Goal: Task Accomplishment & Management: Manage account settings

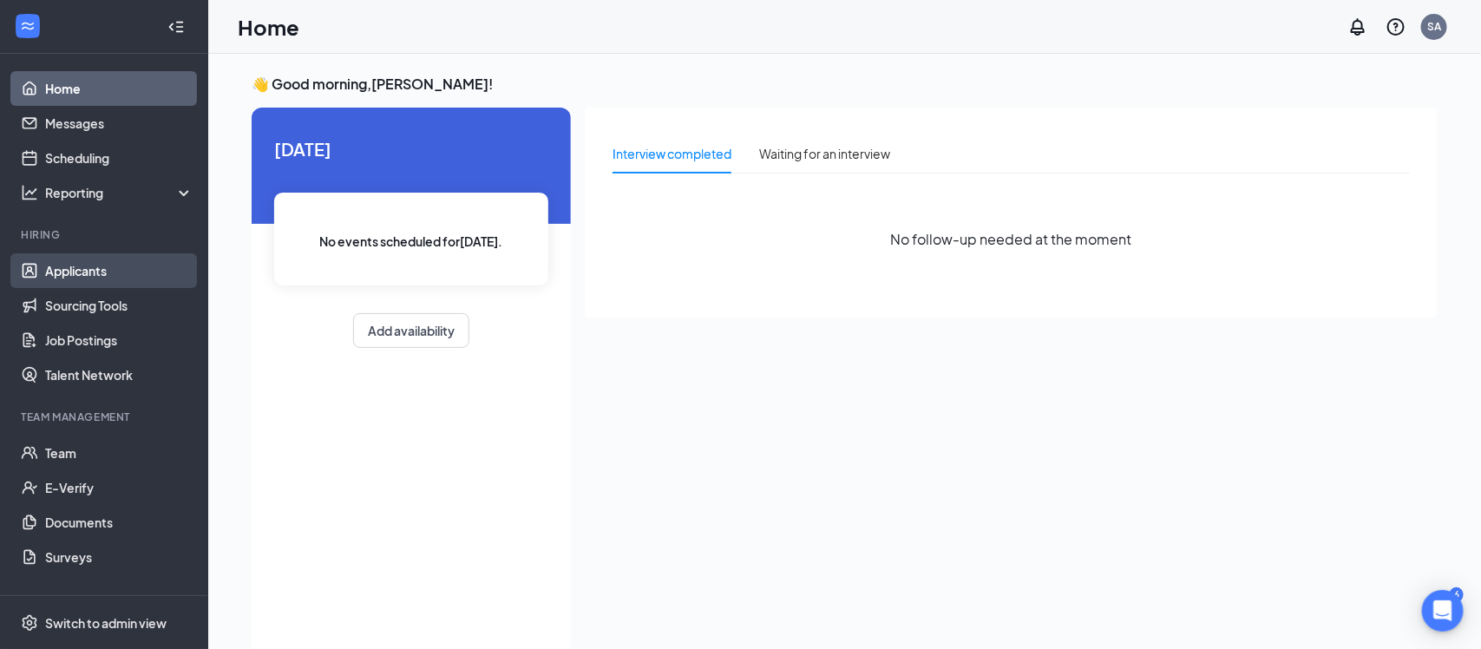
click at [87, 268] on link "Applicants" at bounding box center [119, 270] width 148 height 35
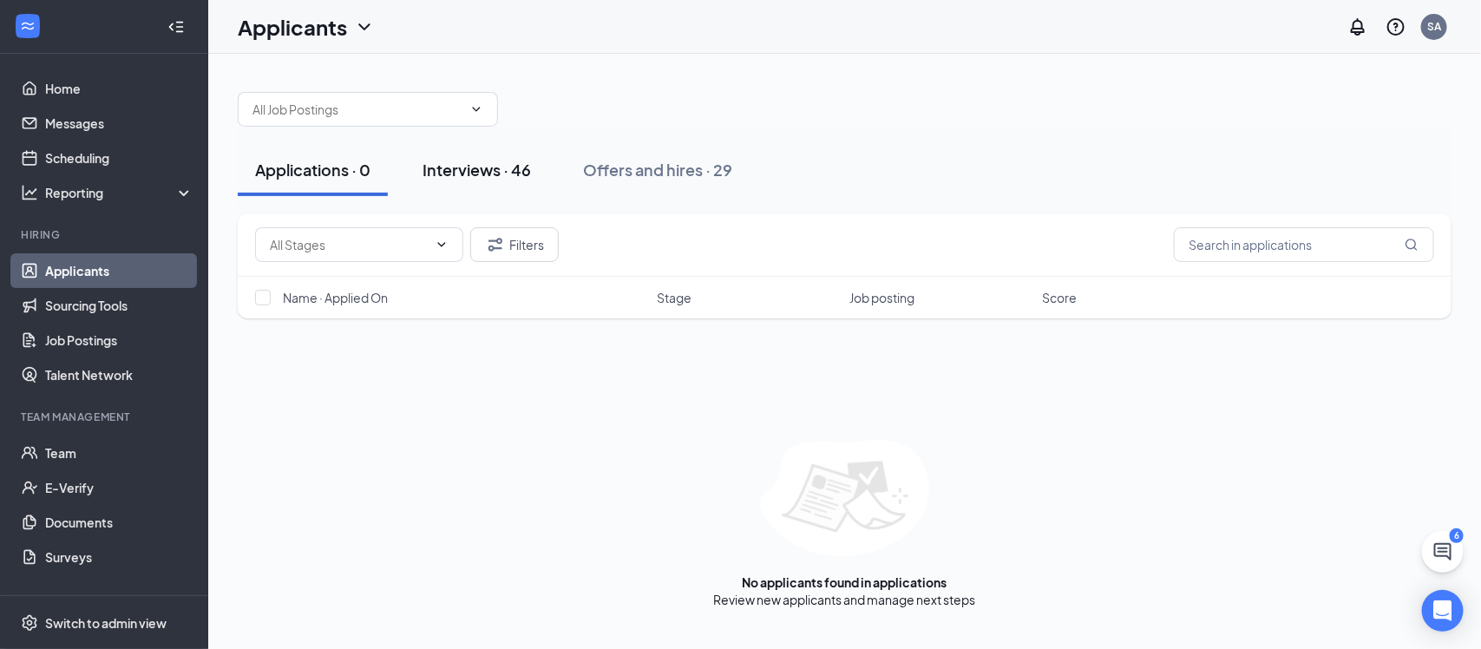
click at [474, 169] on div "Interviews · 46" at bounding box center [477, 170] width 108 height 22
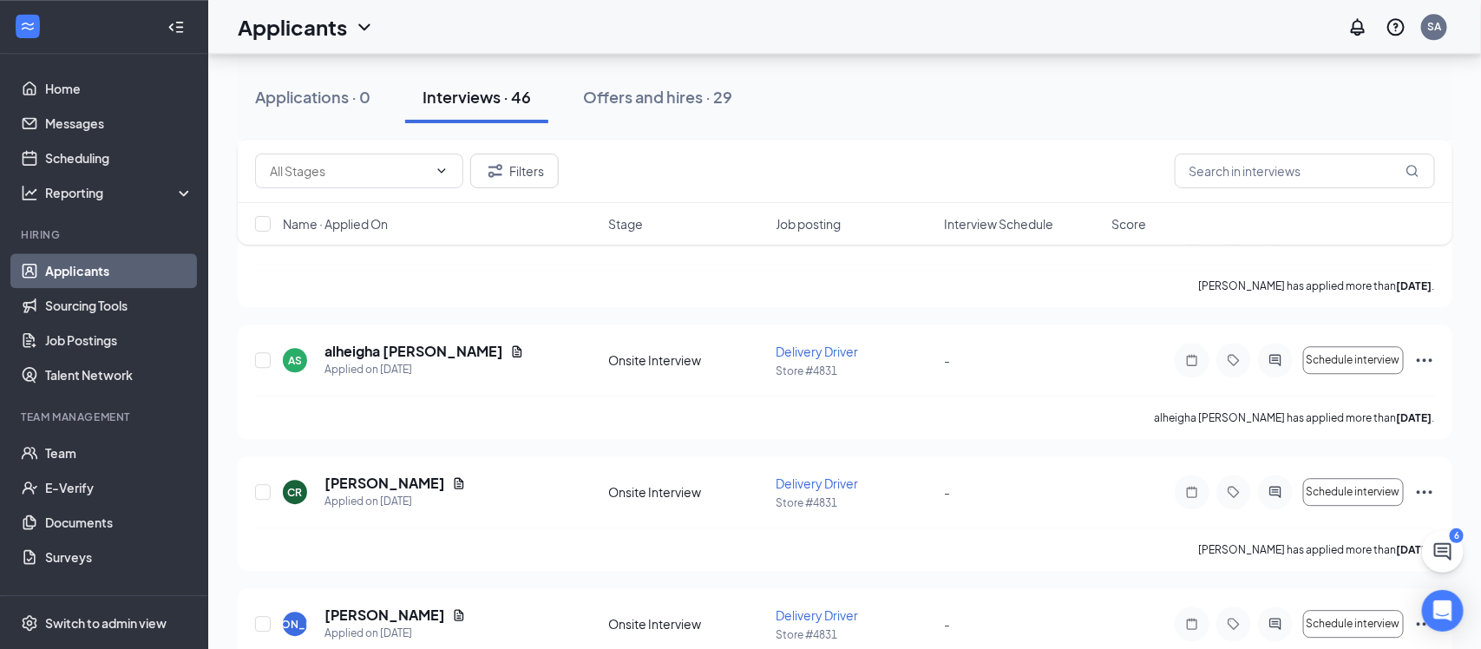
scroll to position [1862, 0]
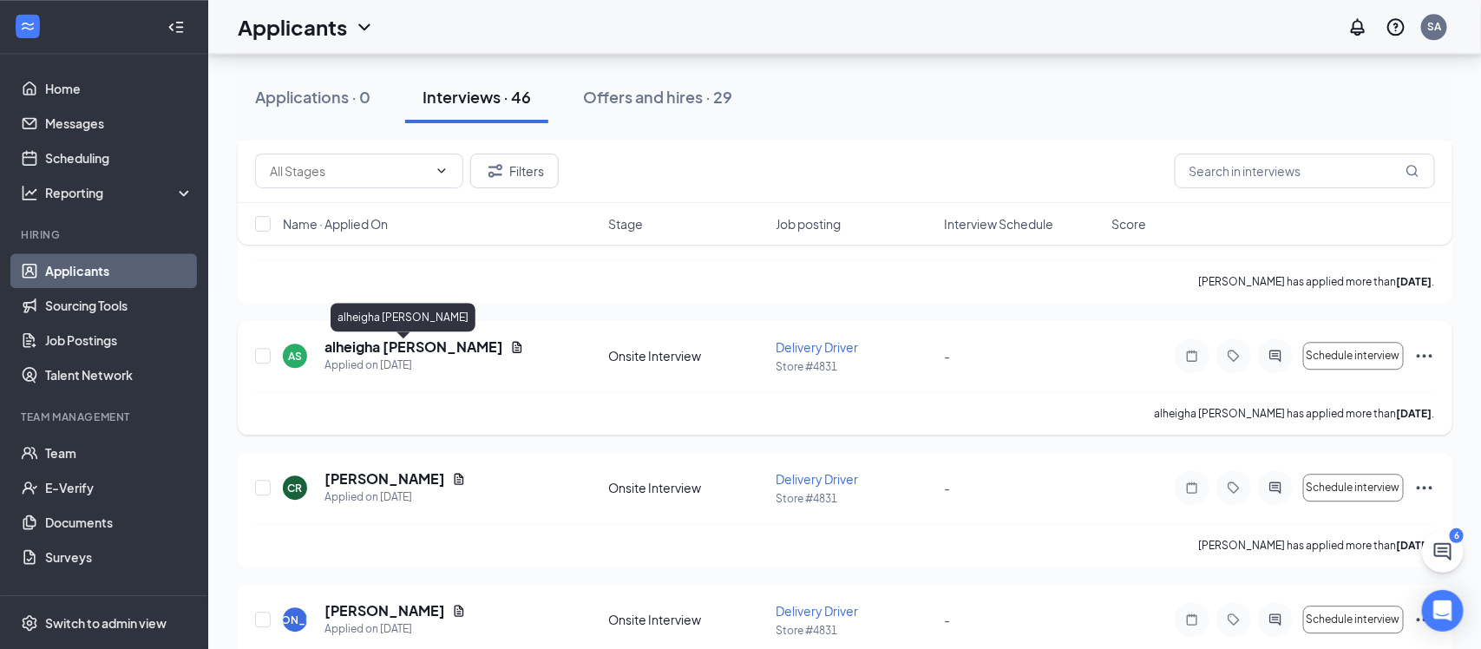
click at [397, 353] on h5 "alheigha [PERSON_NAME]" at bounding box center [414, 347] width 179 height 19
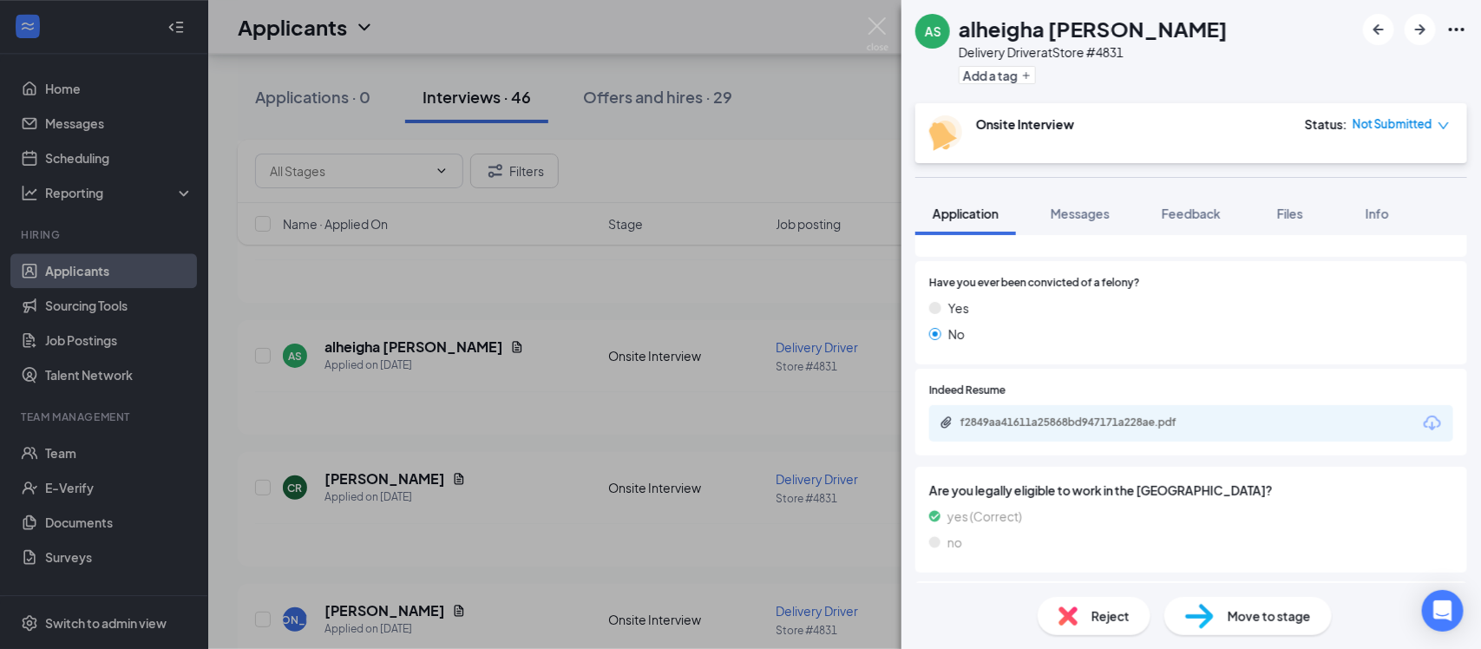
scroll to position [605, 0]
click at [1080, 420] on div "f2849aa41611a25868bd947171a228ae.pdf" at bounding box center [1082, 422] width 243 height 14
click at [878, 28] on img at bounding box center [878, 34] width 22 height 34
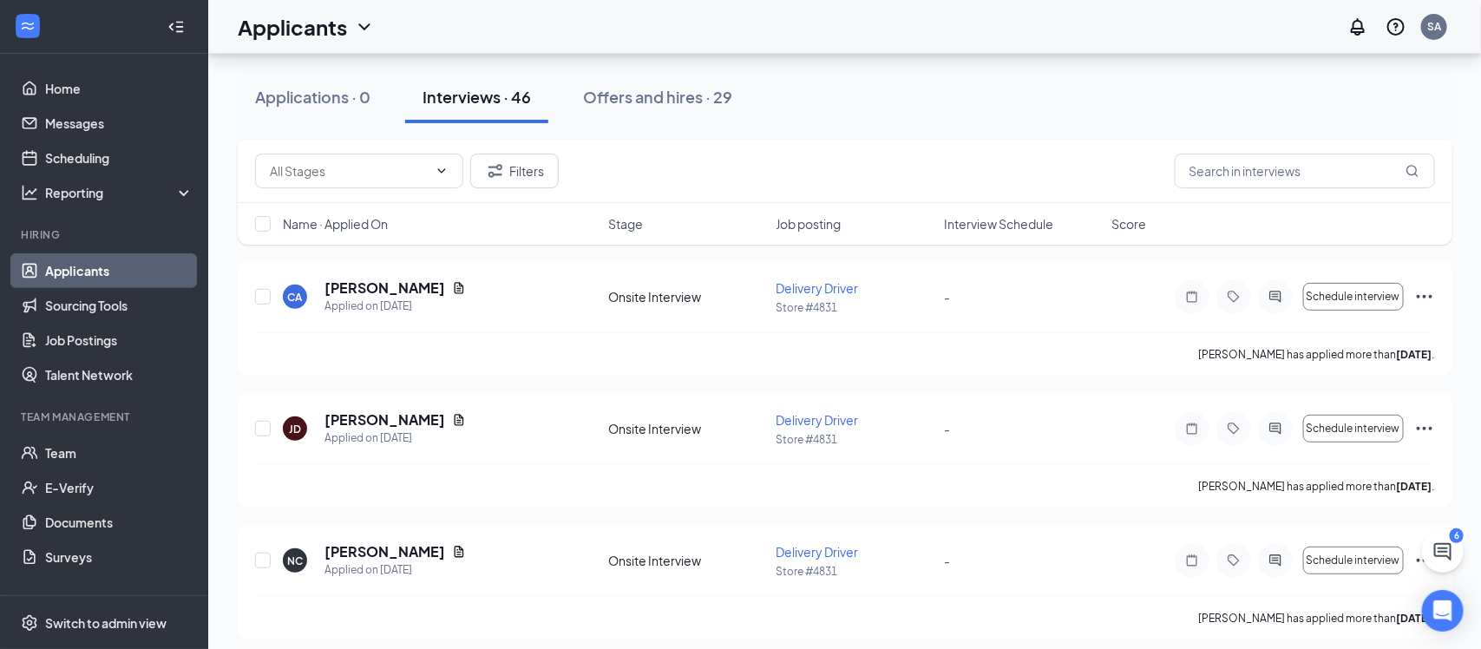
scroll to position [3112, 0]
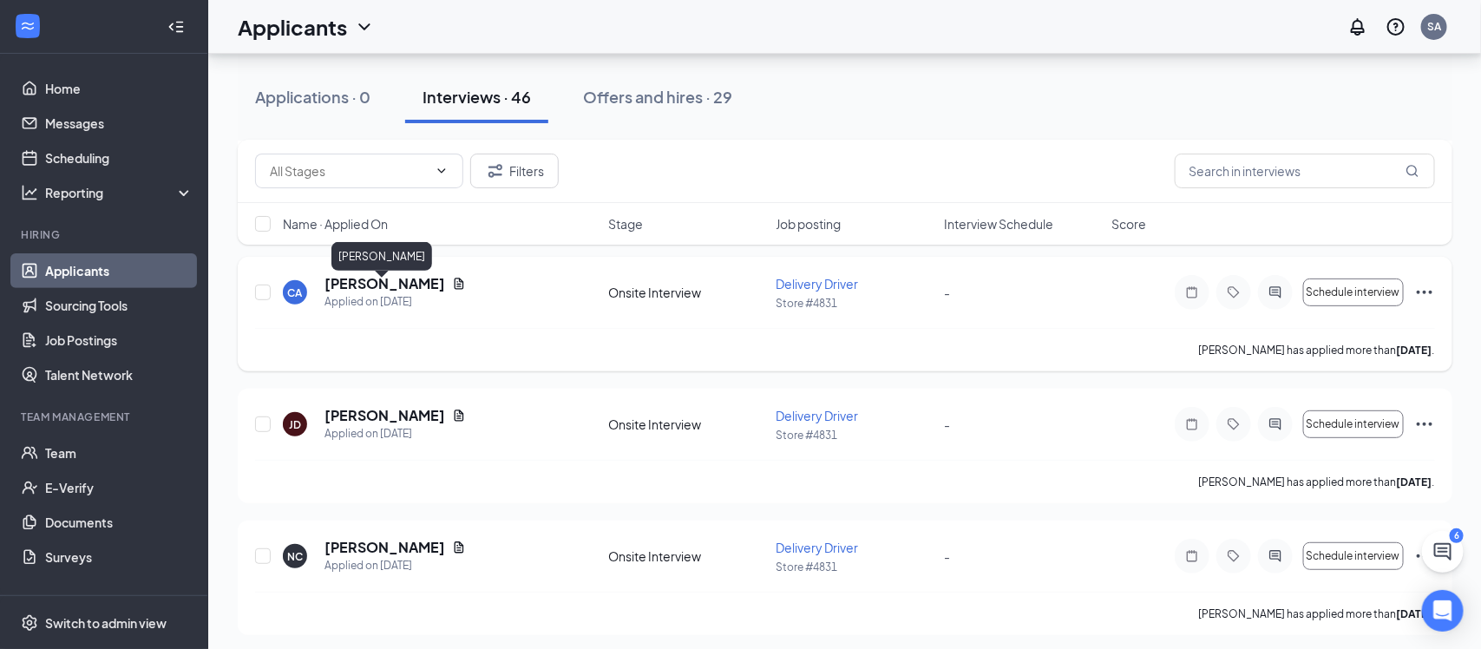
click at [411, 290] on h5 "[PERSON_NAME]" at bounding box center [385, 283] width 121 height 19
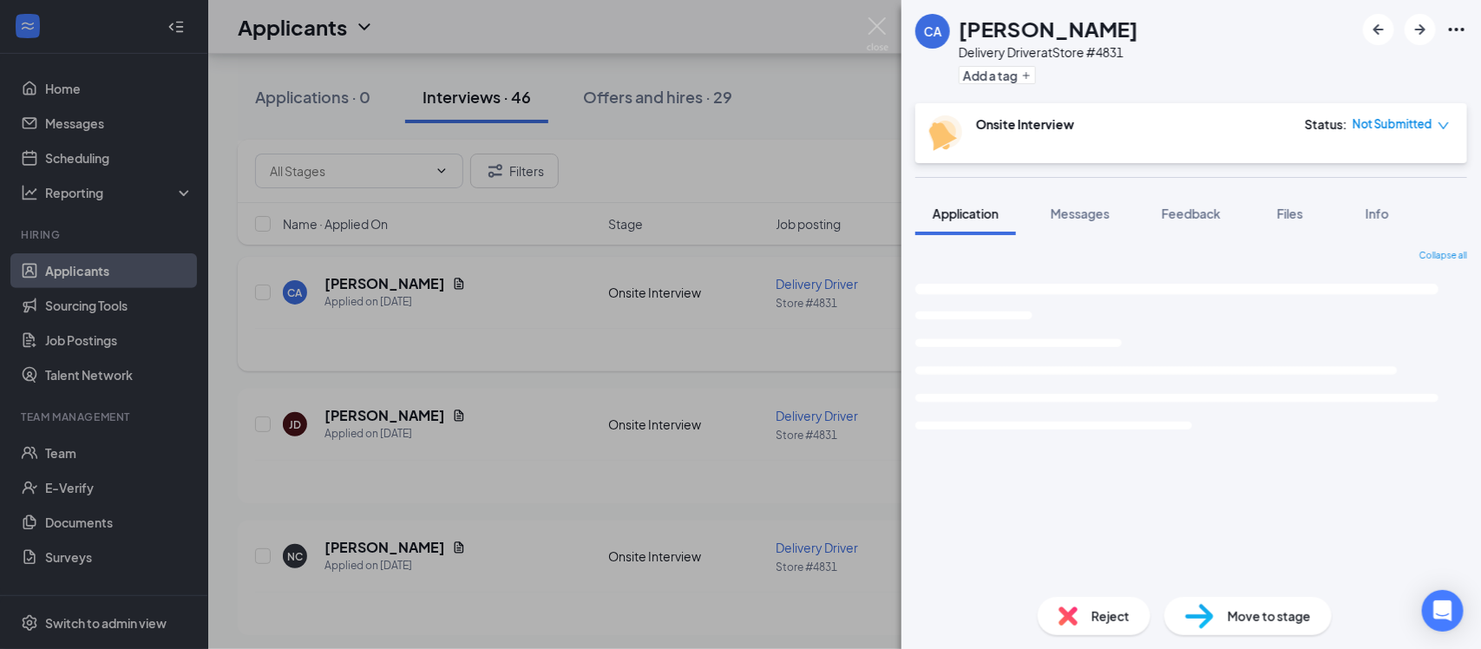
click at [411, 290] on div "CA [PERSON_NAME] Delivery Driver at Store #4831 Add a tag Onsite Interview Stat…" at bounding box center [740, 324] width 1481 height 649
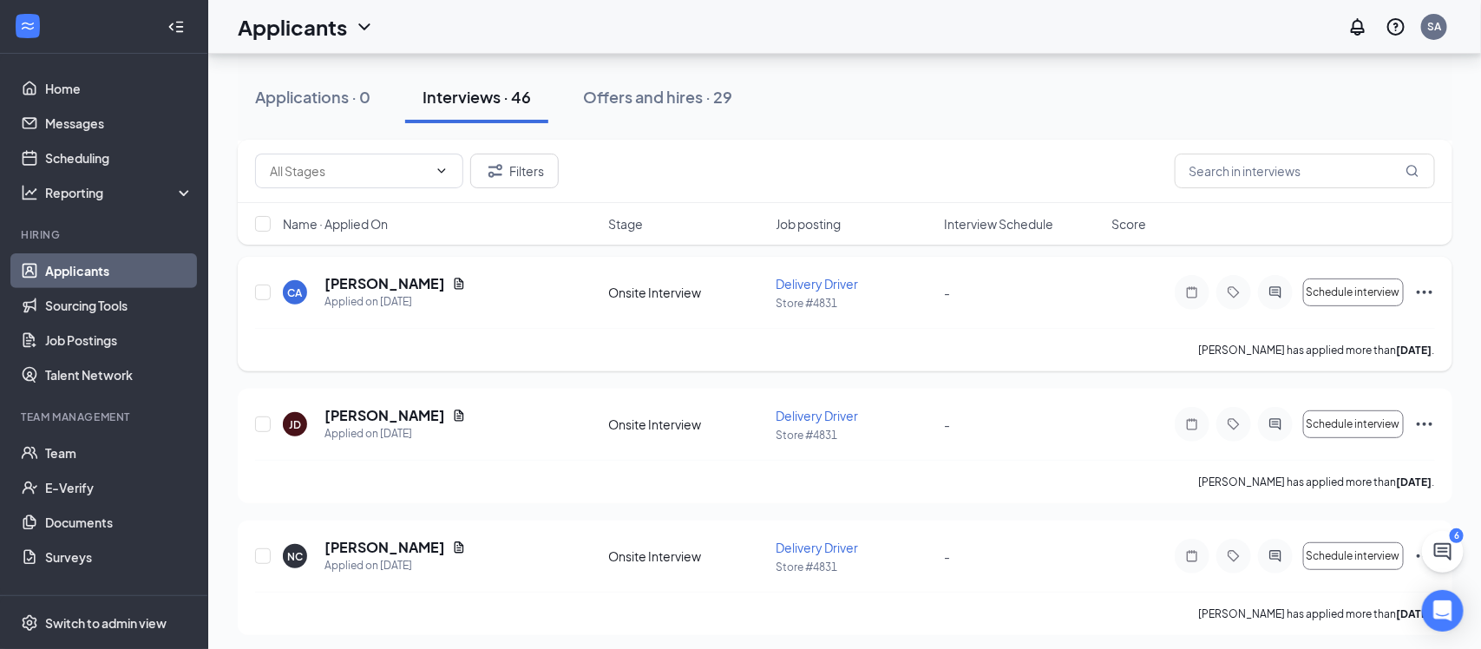
click at [411, 290] on h5 "[PERSON_NAME]" at bounding box center [385, 283] width 121 height 19
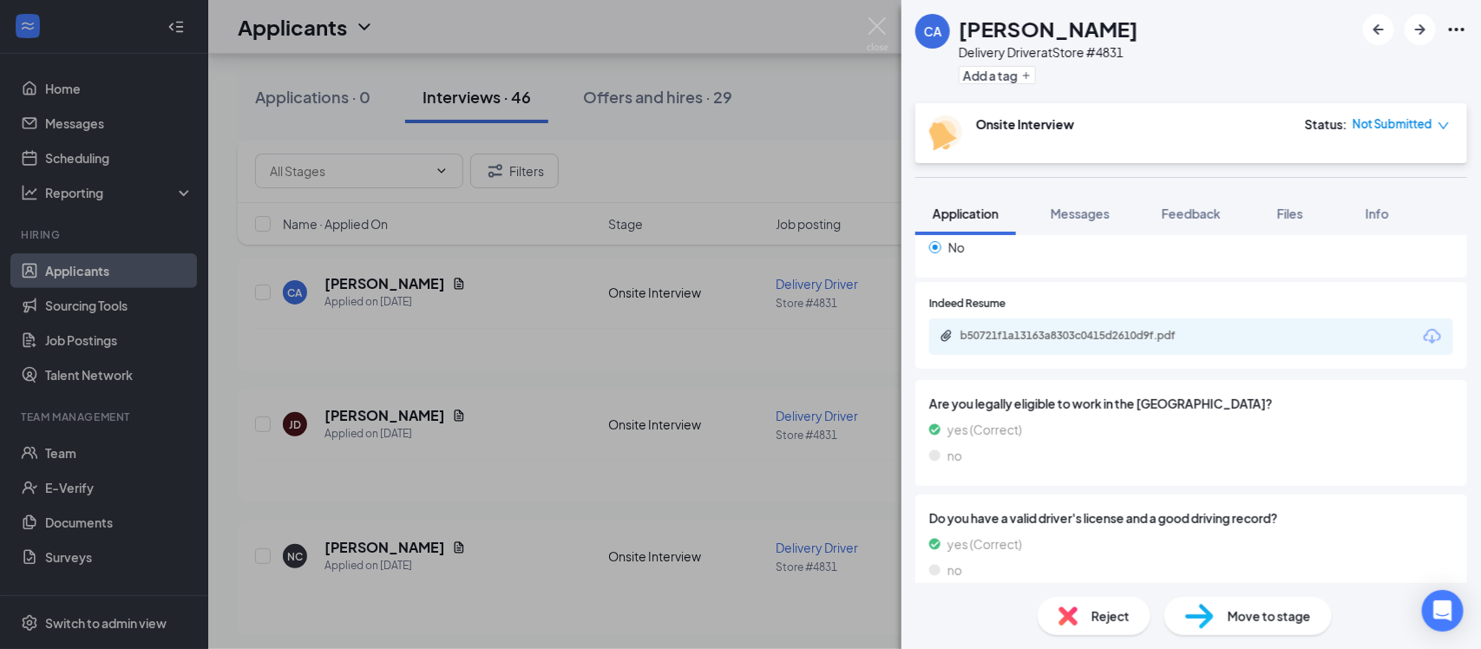
scroll to position [683, 0]
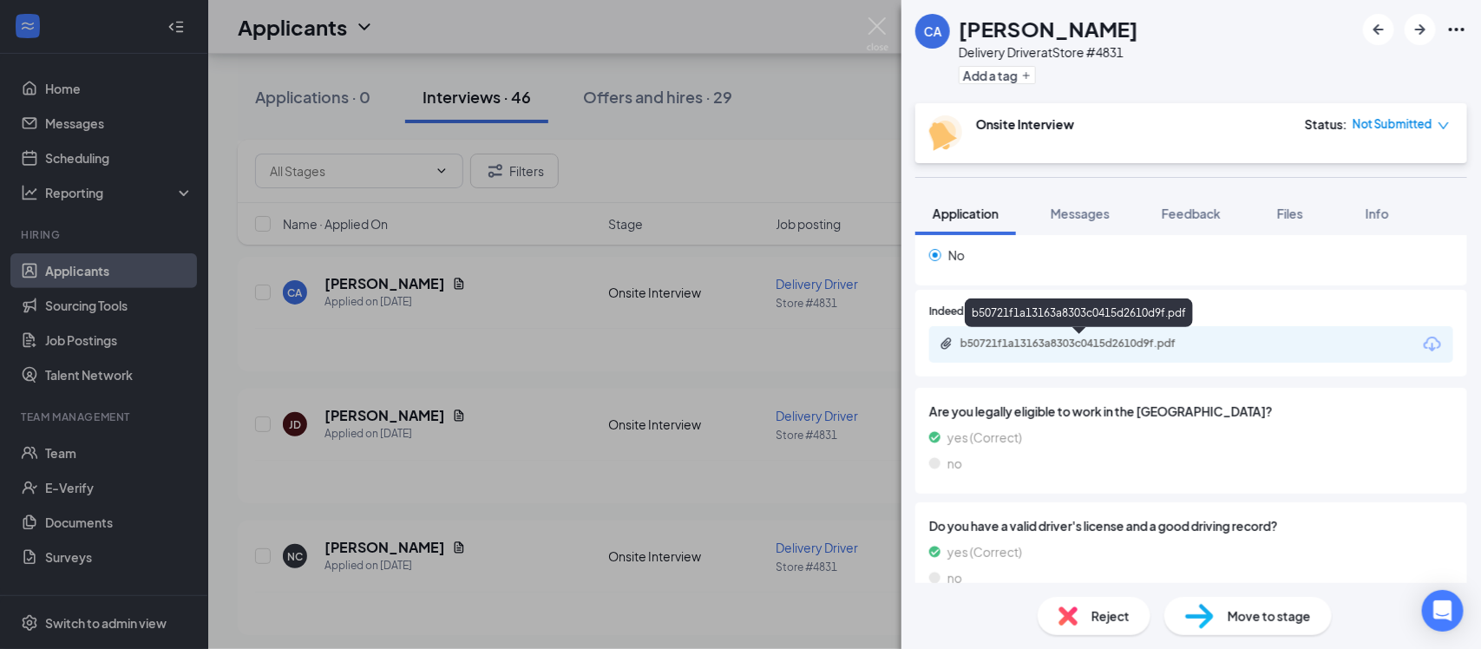
click at [1079, 344] on div "b50721f1a13163a8303c0415d2610d9f.pdf" at bounding box center [1082, 344] width 243 height 14
